Goal: Task Accomplishment & Management: Manage account settings

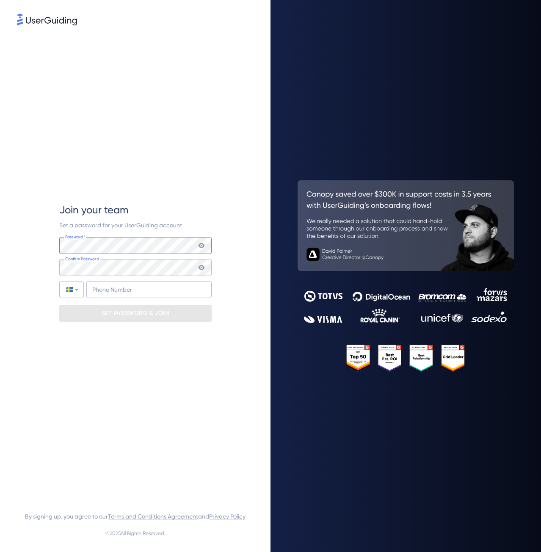
click at [0, 551] on com-1password-button at bounding box center [0, 552] width 0 height 0
click at [154, 289] on input "+46" at bounding box center [148, 289] width 125 height 17
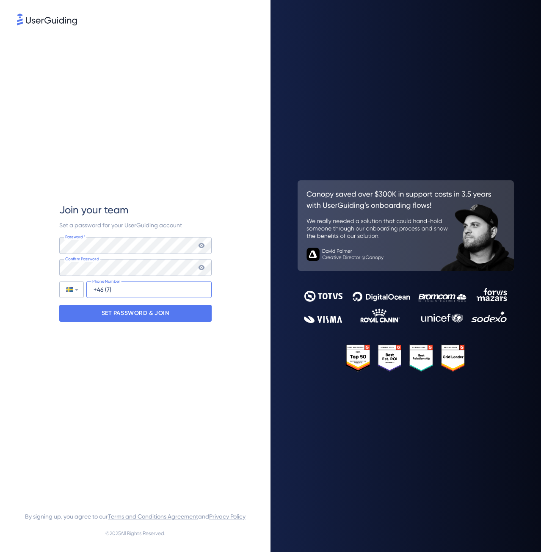
type input "+46 (7)"
click at [143, 339] on div "Join your team Set a password for your UserGuiding account Password* Your passw…" at bounding box center [135, 262] width 152 height 470
click at [204, 246] on icon at bounding box center [201, 245] width 7 height 7
click at [200, 267] on icon at bounding box center [201, 267] width 6 height 5
click at [200, 266] on icon at bounding box center [201, 267] width 6 height 6
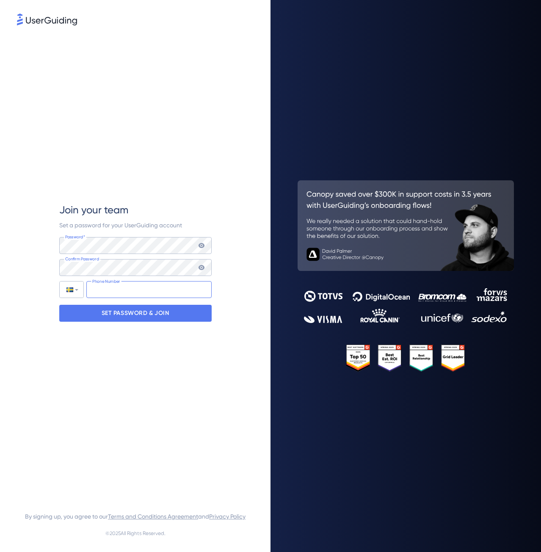
click at [123, 290] on input "tel" at bounding box center [148, 289] width 125 height 17
click at [80, 291] on div at bounding box center [72, 289] width 24 height 16
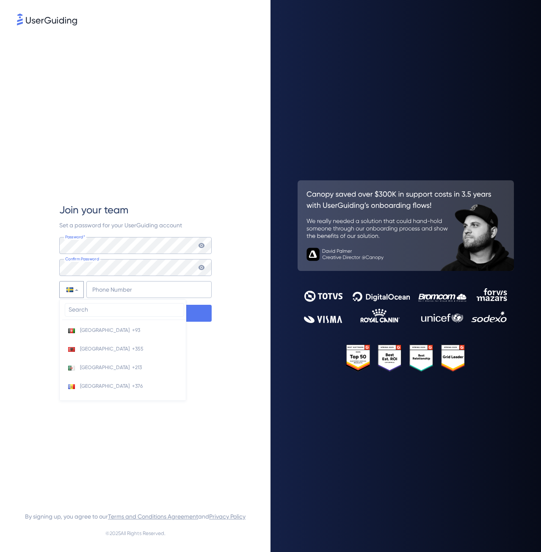
scroll to position [3326, 0]
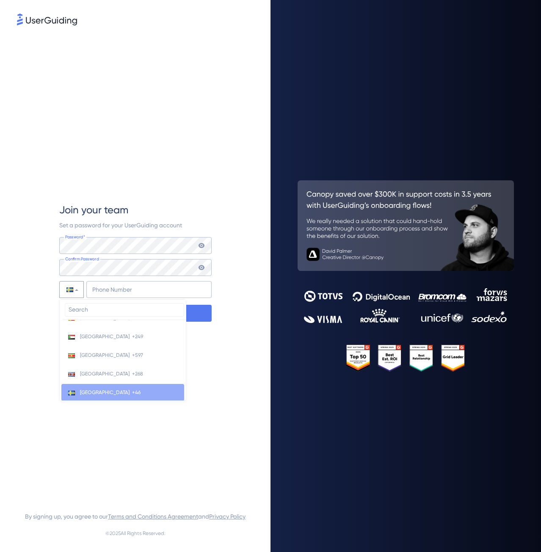
click at [100, 389] on li "[GEOGRAPHIC_DATA] +46" at bounding box center [122, 392] width 123 height 17
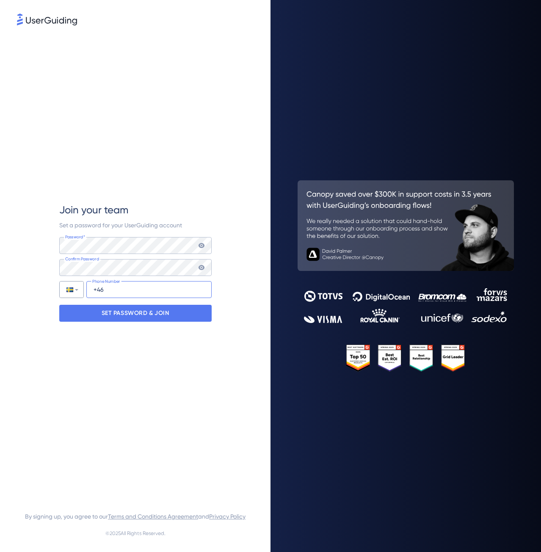
click at [122, 289] on input "+46" at bounding box center [148, 289] width 125 height 17
type input "+46 (702) 585-571"
click at [153, 316] on p "SET PASSWORD & JOIN" at bounding box center [136, 313] width 68 height 14
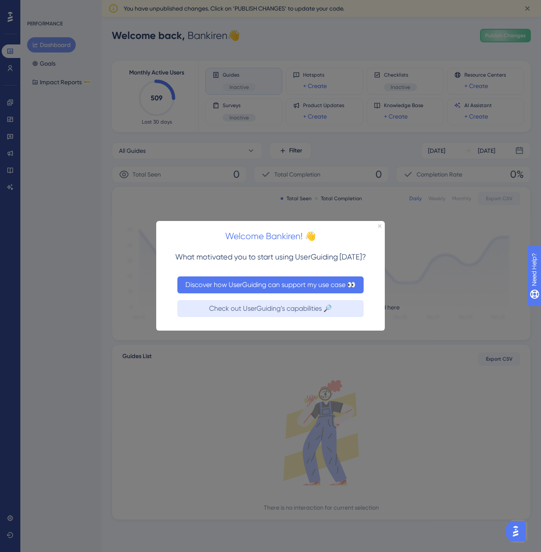
click at [275, 286] on button "Discover how UserGuiding can support my use case 👀" at bounding box center [270, 284] width 186 height 17
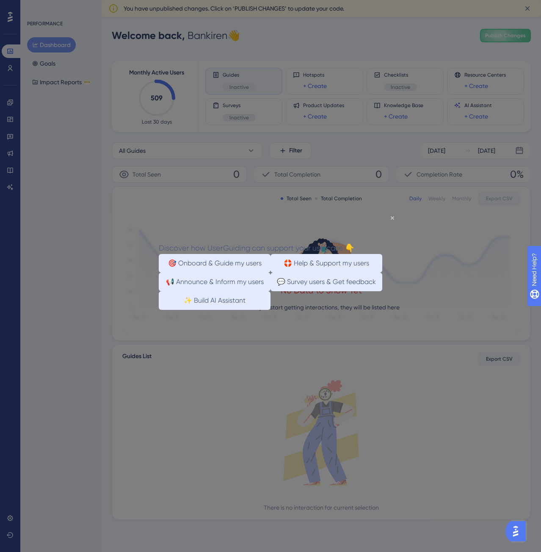
click at [354, 242] on div "Discover how UserGuiding can support your use case 👇" at bounding box center [256, 248] width 195 height 12
click at [392, 218] on icon "Close Preview" at bounding box center [392, 217] width 3 height 3
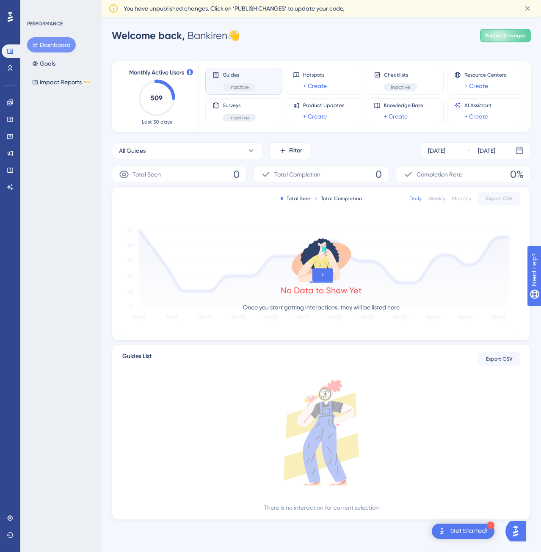
click at [454, 533] on div "Get Started!" at bounding box center [468, 530] width 37 height 9
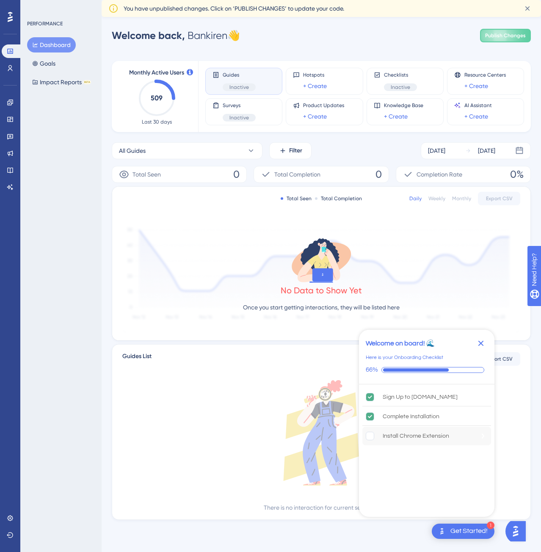
click at [423, 437] on div "Install Chrome Extension" at bounding box center [415, 436] width 66 height 10
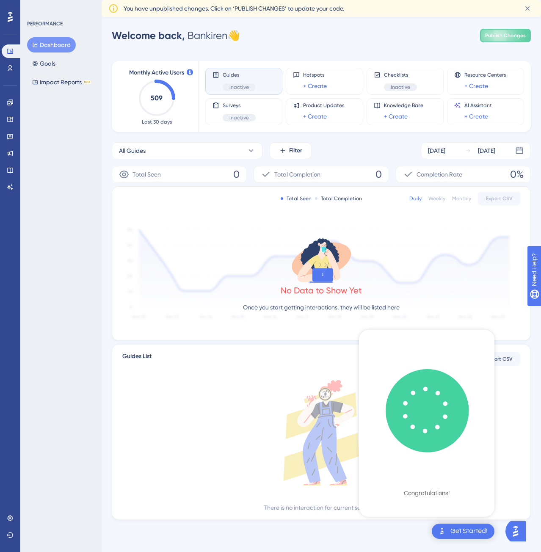
click at [437, 421] on icon "checklist loading" at bounding box center [427, 411] width 110 height 110
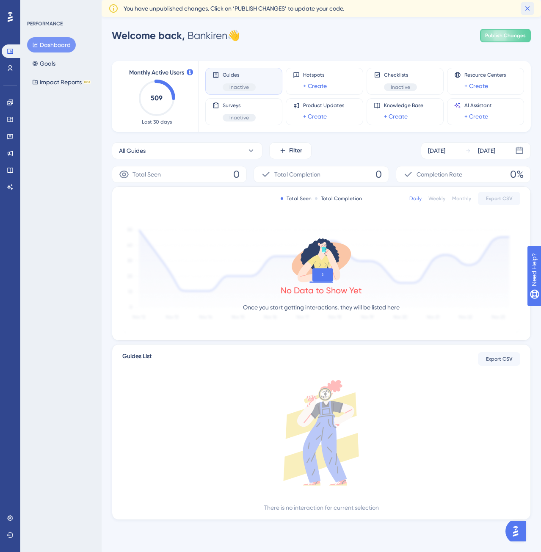
click at [524, 9] on icon at bounding box center [527, 8] width 8 height 8
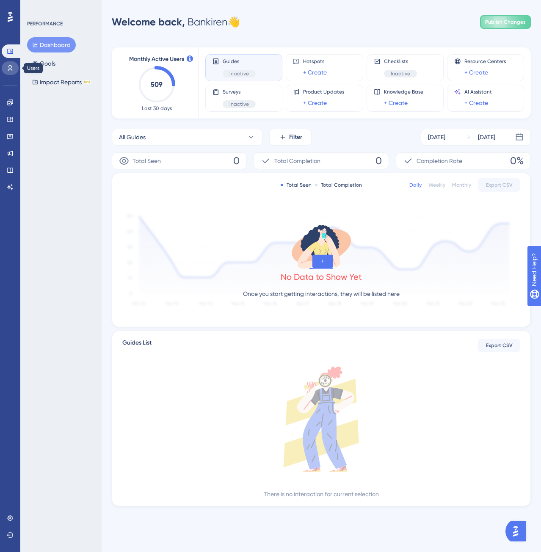
click at [13, 71] on icon at bounding box center [10, 68] width 7 height 7
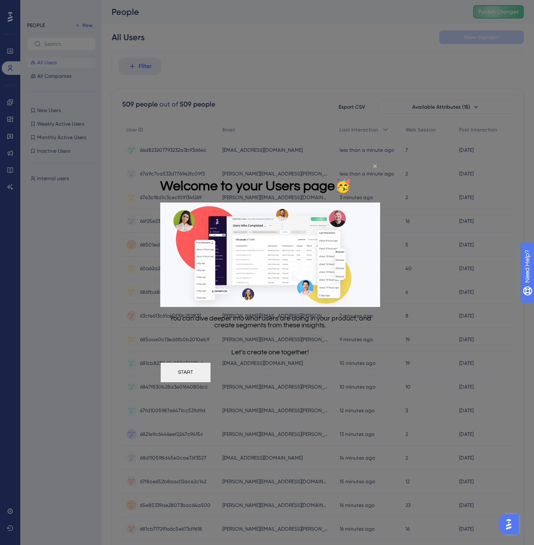
click at [374, 166] on icon "Close Preview" at bounding box center [375, 166] width 3 height 3
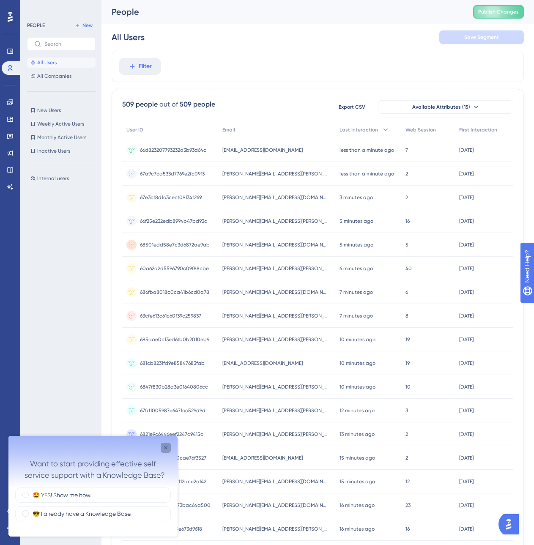
click at [164, 447] on icon "Close survey" at bounding box center [165, 448] width 7 height 7
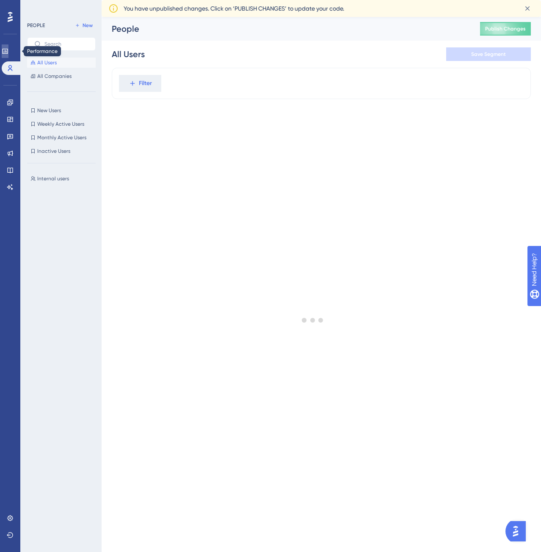
click at [8, 48] on icon at bounding box center [5, 51] width 7 height 7
